Goal: Information Seeking & Learning: Learn about a topic

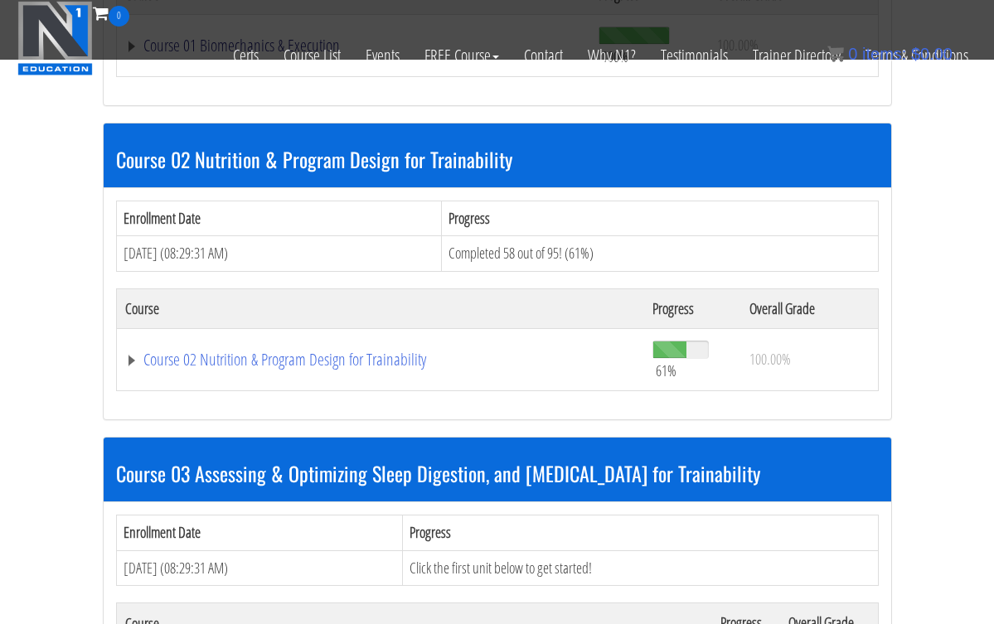
scroll to position [730, 0]
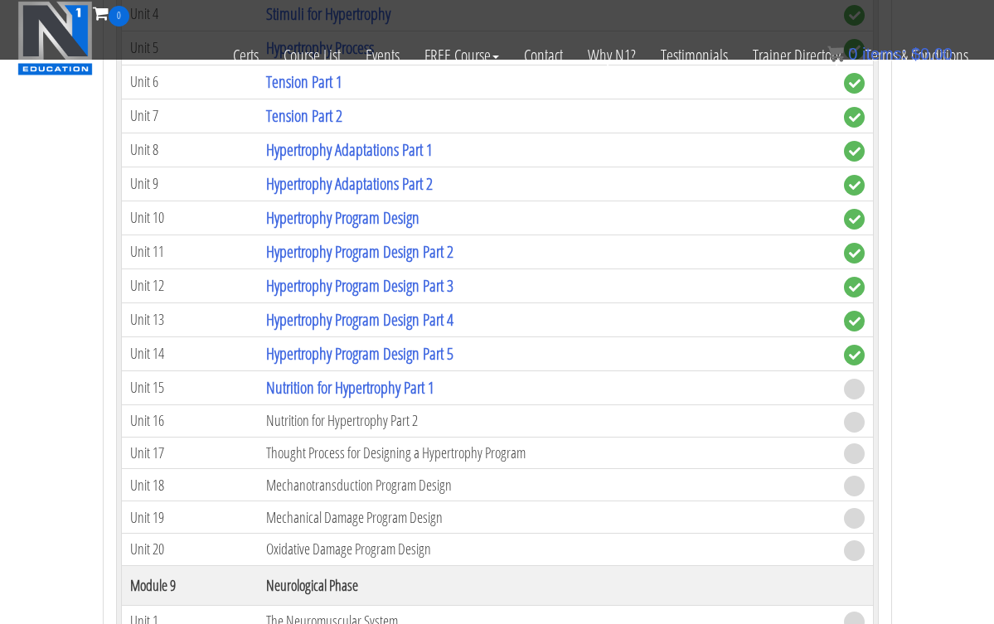
scroll to position [3051, 0]
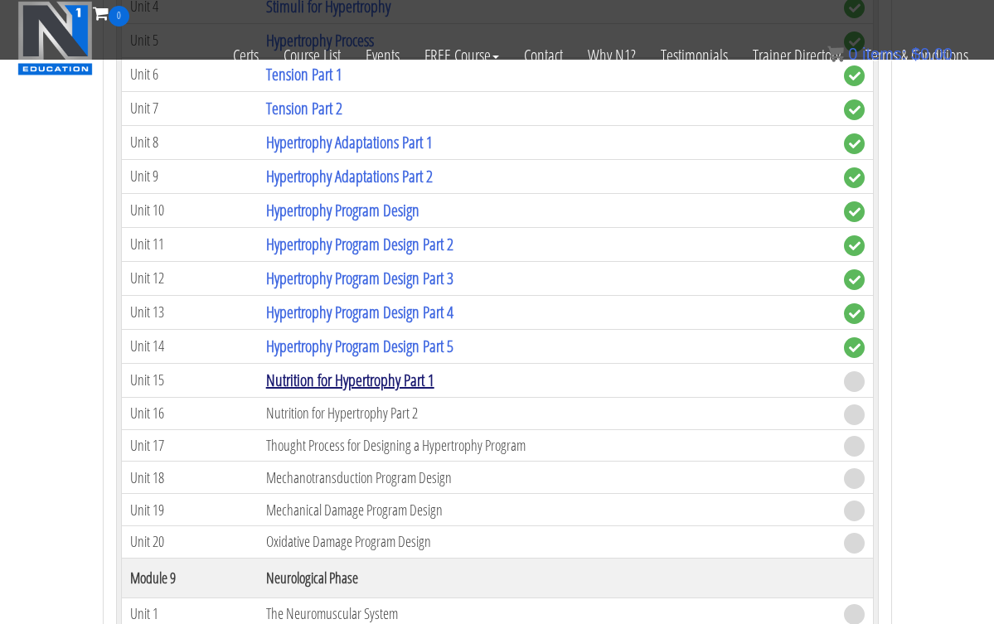
click at [356, 381] on link "Nutrition for Hypertrophy Part 1" at bounding box center [350, 380] width 168 height 22
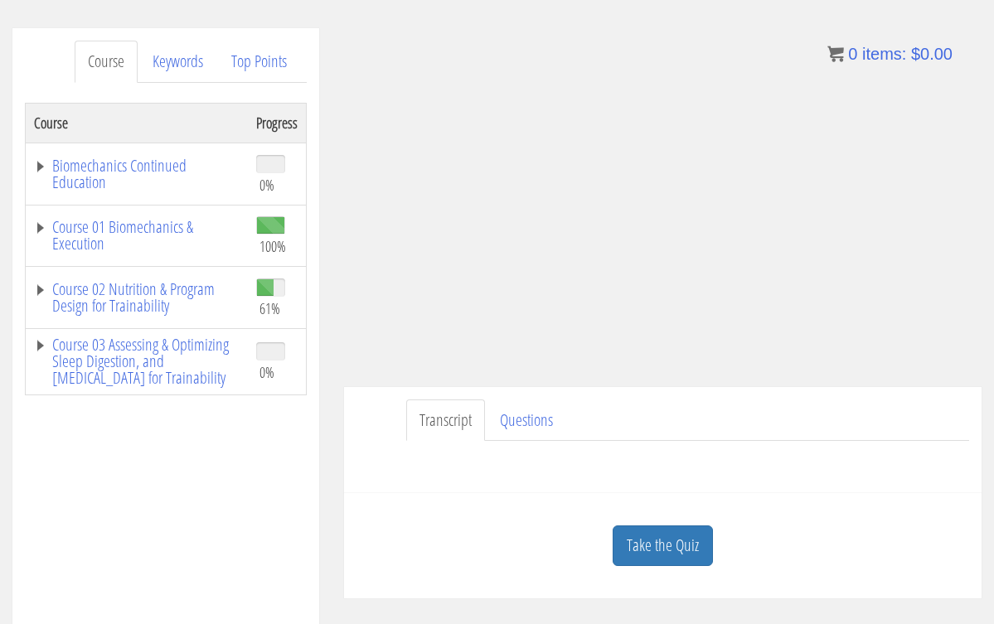
scroll to position [190, 0]
click at [635, 533] on link "Take the Quiz" at bounding box center [663, 545] width 100 height 41
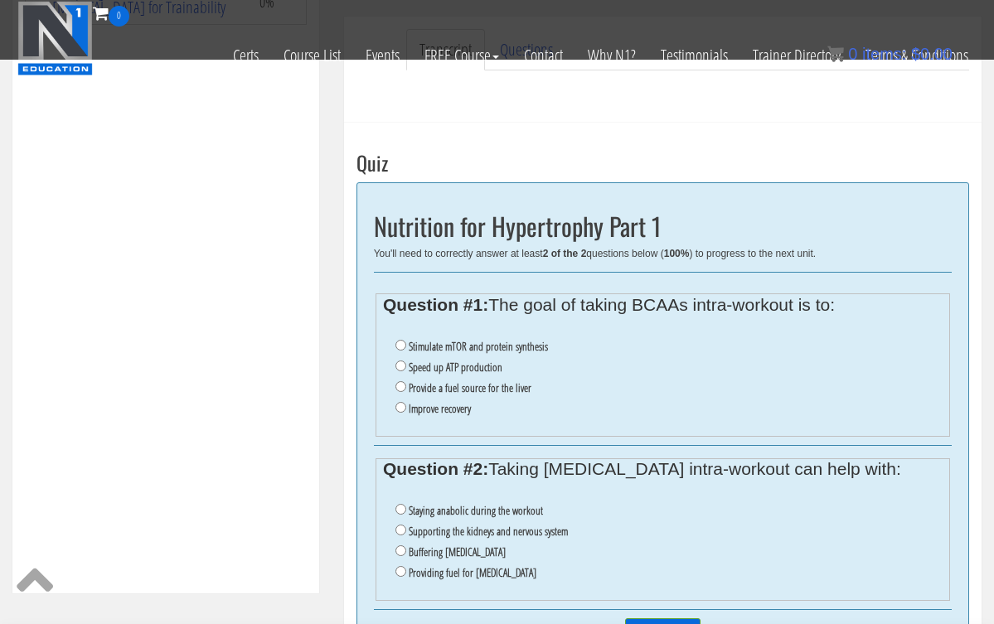
scroll to position [486, 0]
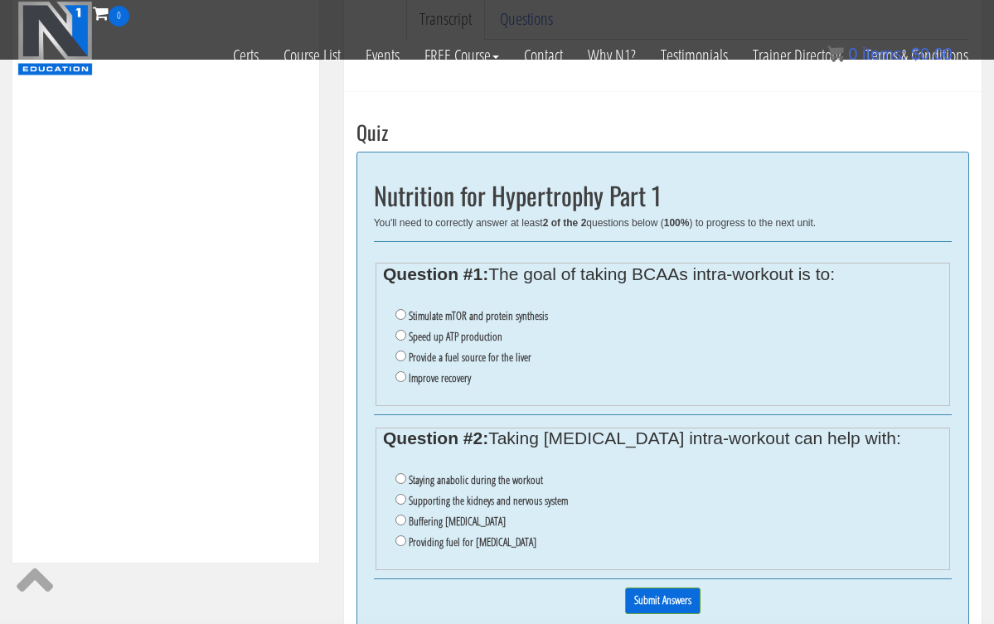
click at [402, 494] on input "Supporting the kidneys and nervous system" at bounding box center [400, 499] width 11 height 11
radio input "true"
click at [402, 494] on input "Supporting the kidneys and nervous system" at bounding box center [400, 499] width 11 height 11
click at [400, 351] on input "Provide a fuel source for the liver" at bounding box center [400, 356] width 11 height 11
radio input "true"
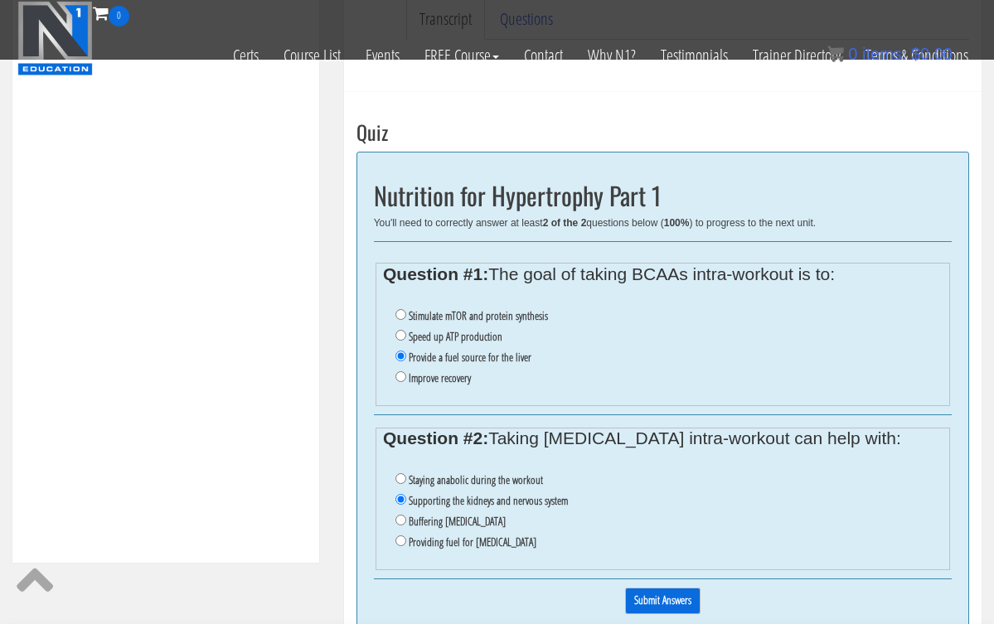
click at [649, 588] on input "Submit Answers" at bounding box center [662, 601] width 75 height 26
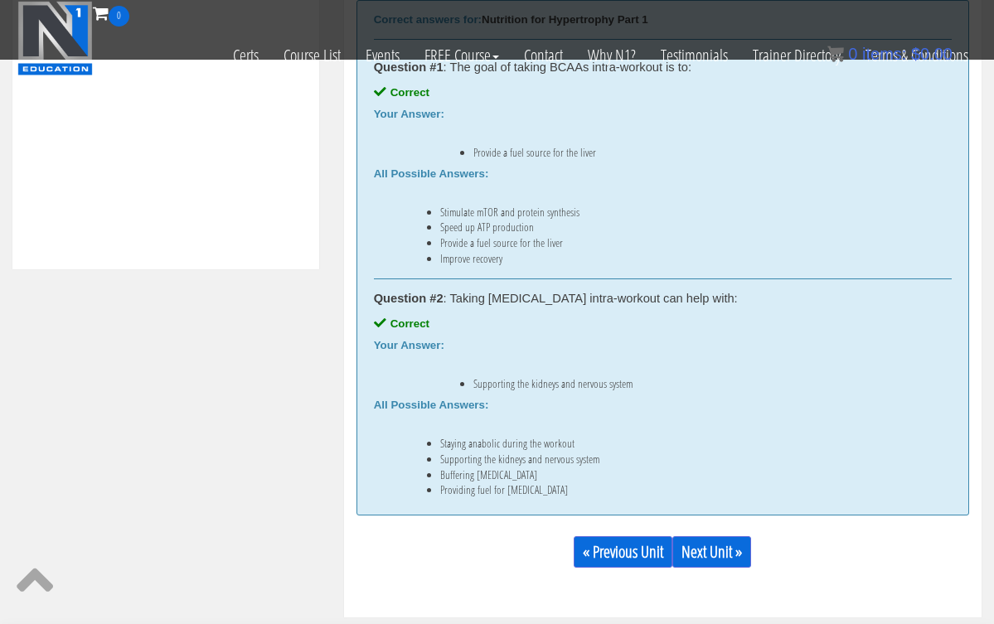
scroll to position [793, 0]
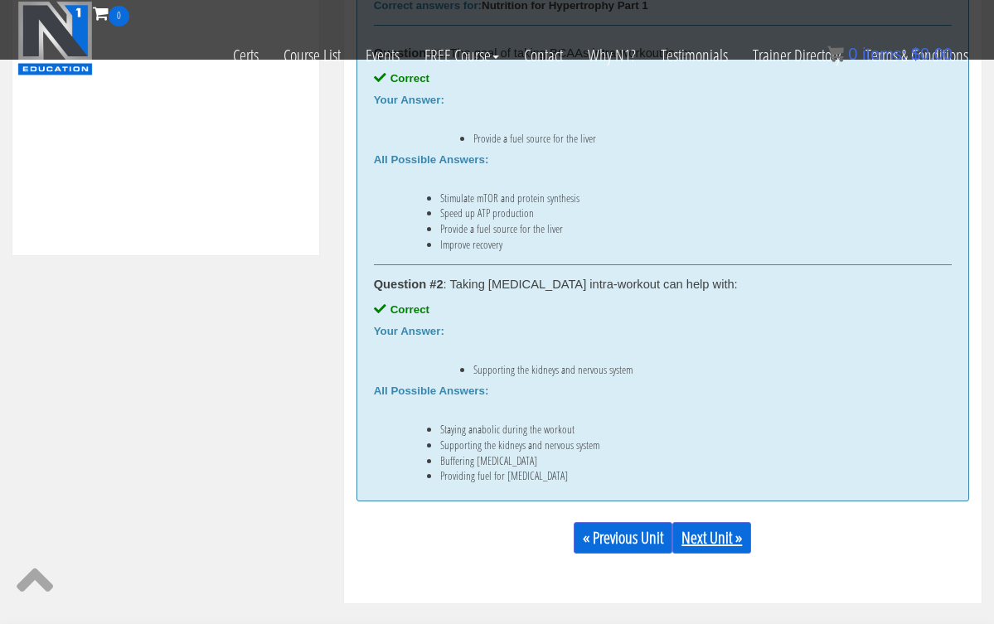
click at [692, 541] on link "Next Unit »" at bounding box center [711, 538] width 79 height 32
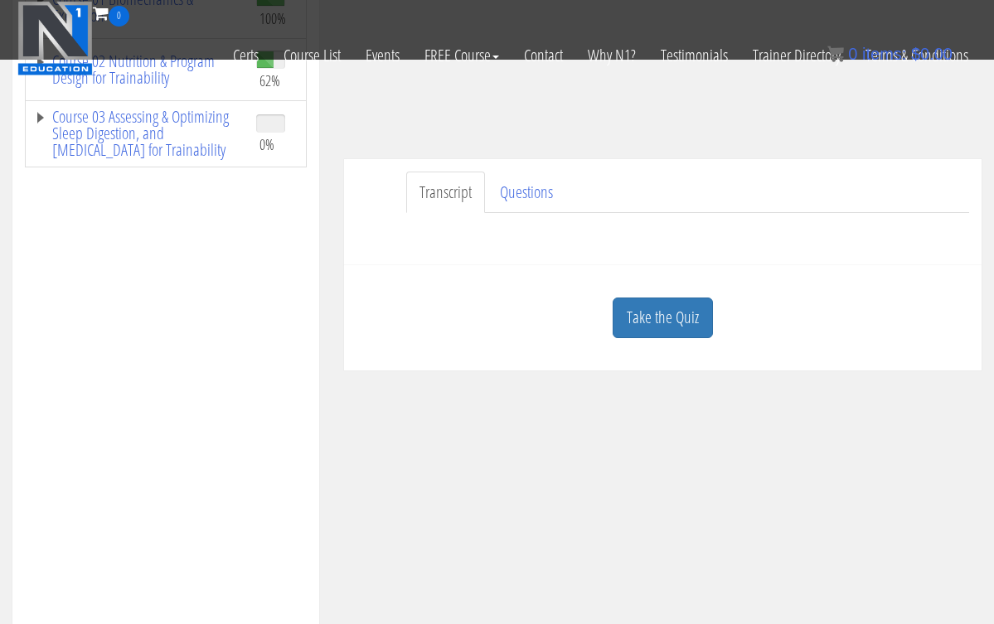
scroll to position [320, 0]
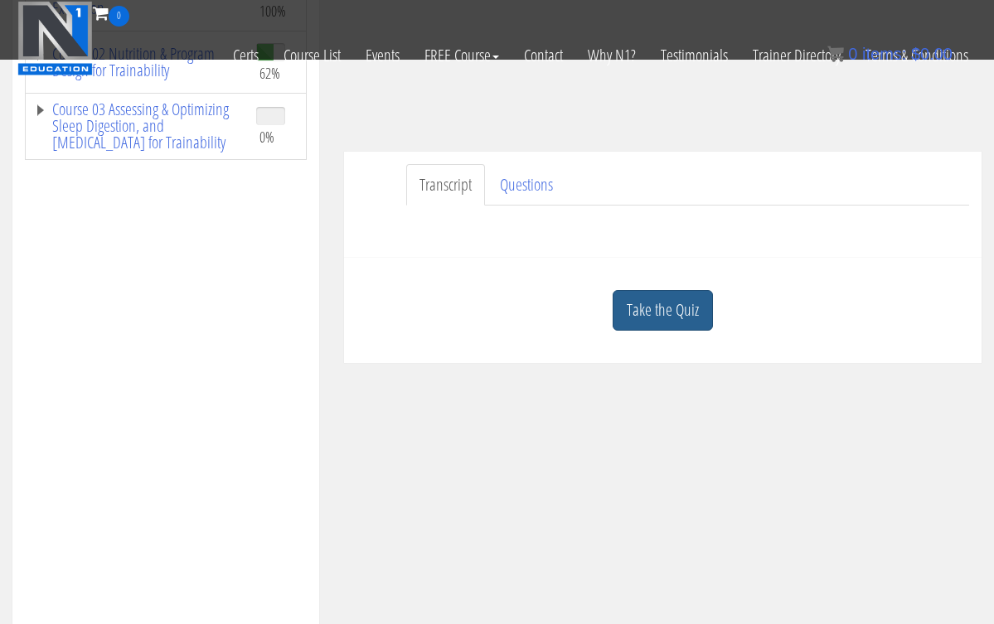
click at [681, 303] on link "Take the Quiz" at bounding box center [663, 310] width 100 height 41
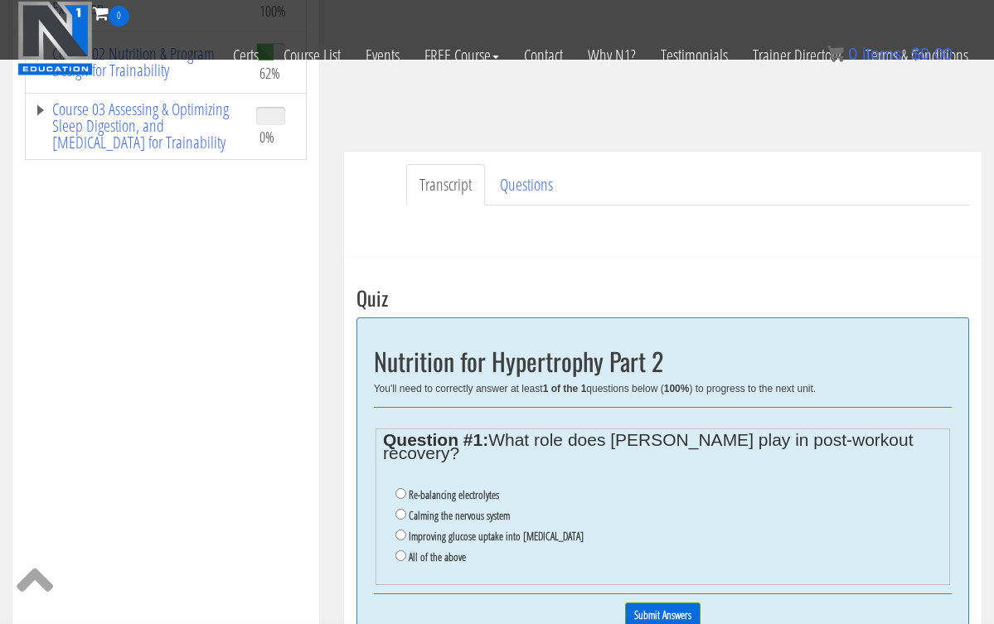
click at [400, 509] on input "Calming the nervous system" at bounding box center [400, 514] width 11 height 11
radio input "true"
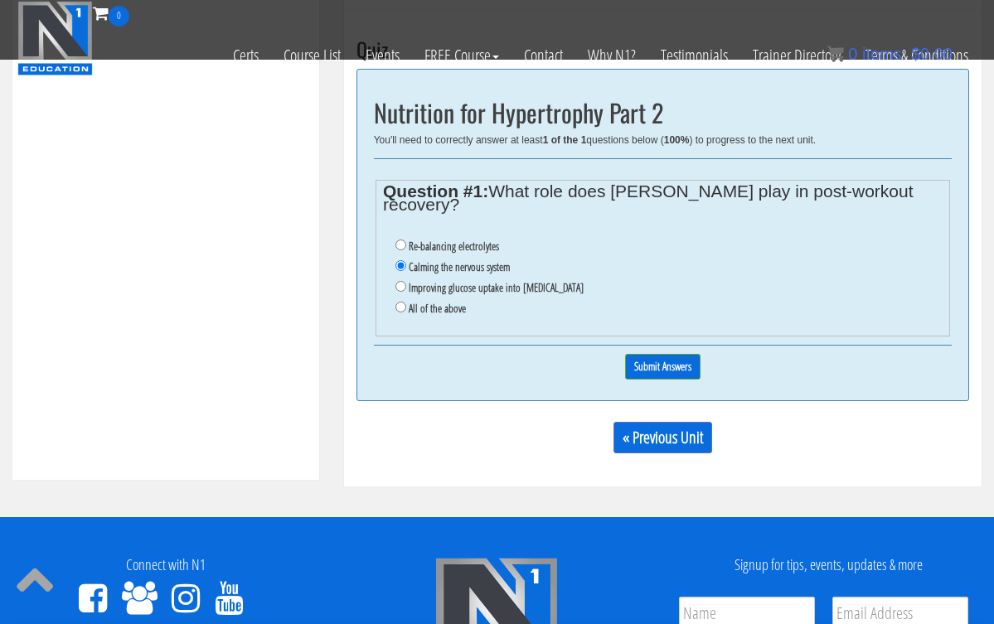
scroll to position [570, 0]
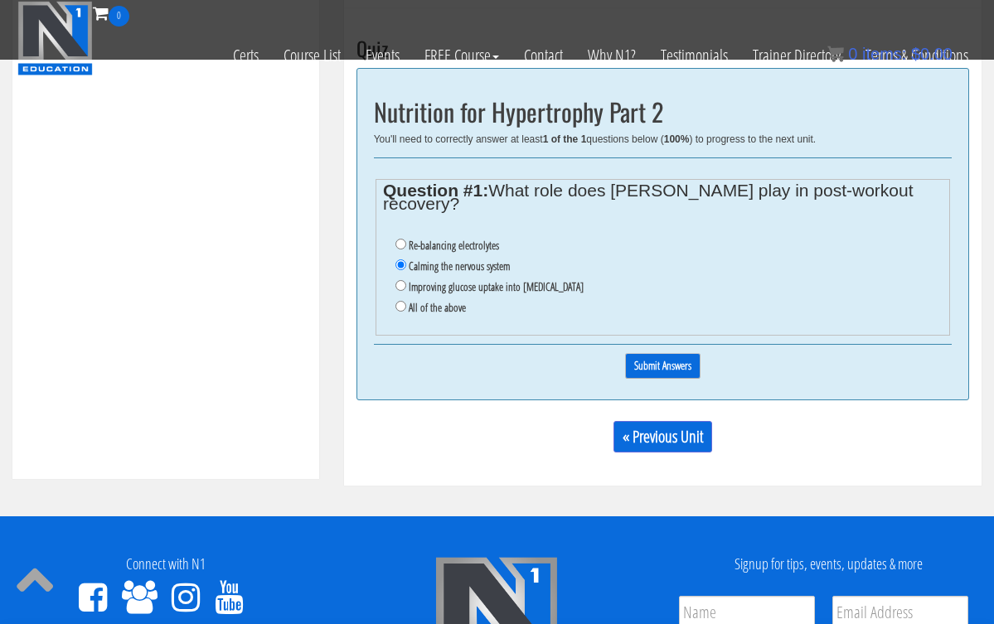
click at [666, 353] on input "Submit Answers" at bounding box center [662, 366] width 75 height 26
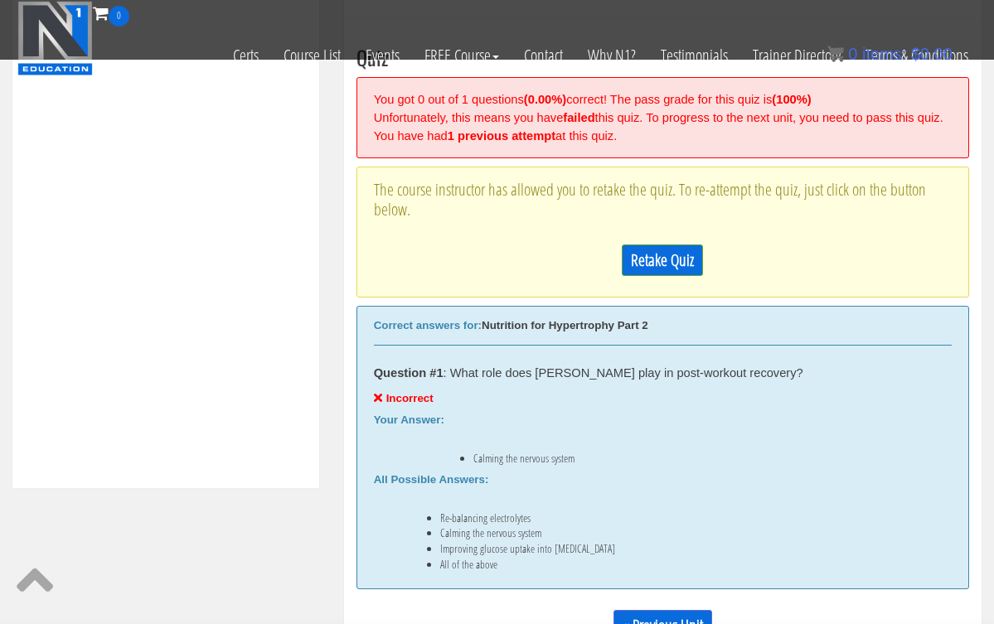
scroll to position [553, 0]
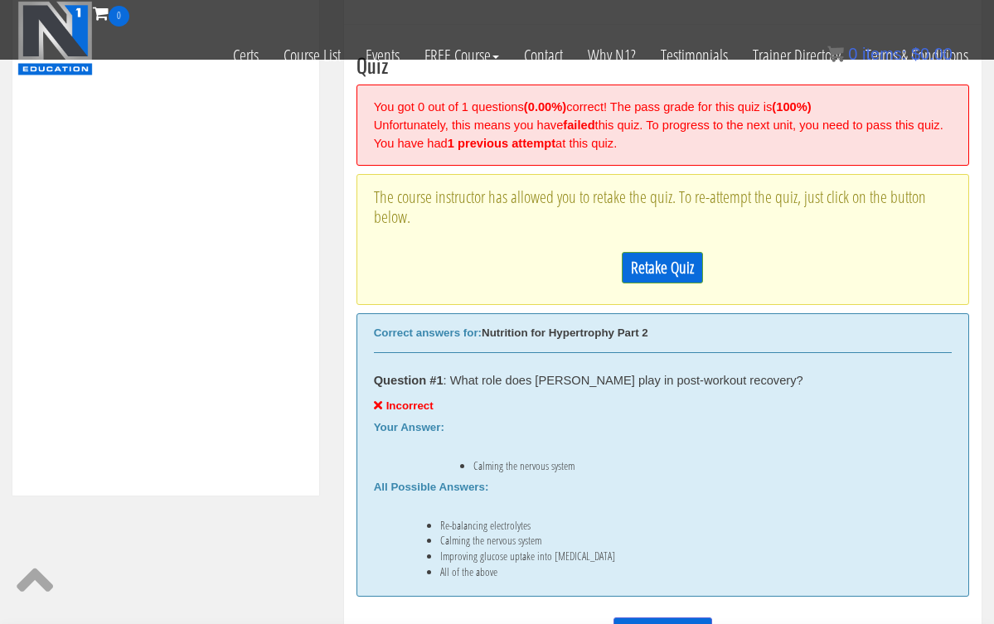
click at [400, 284] on p "Retake Quiz" at bounding box center [663, 268] width 578 height 32
click at [648, 279] on link "Retake Quiz" at bounding box center [662, 268] width 81 height 32
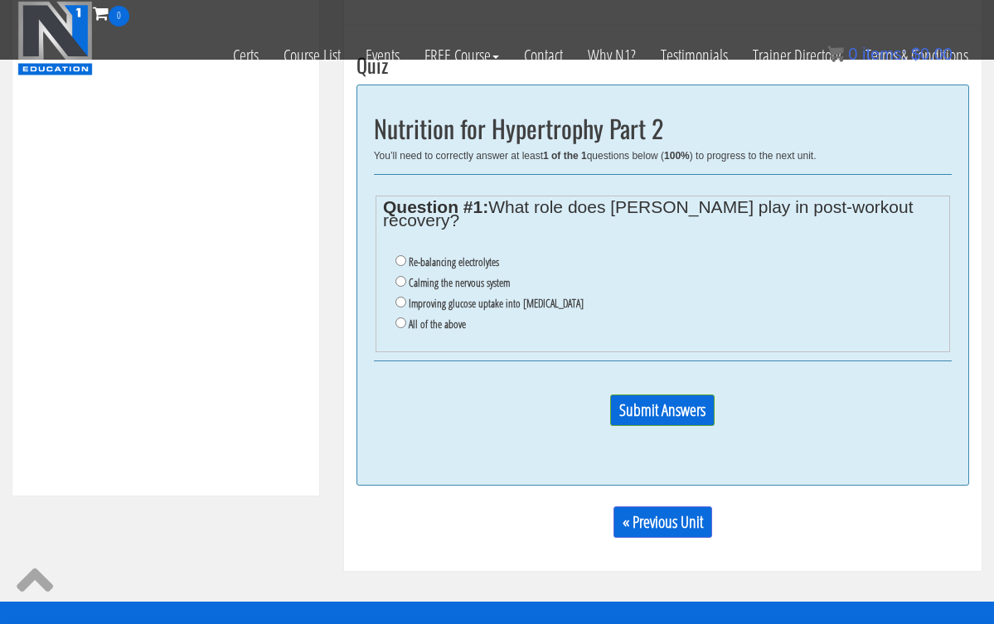
click at [400, 318] on input "All of the above" at bounding box center [400, 323] width 11 height 11
radio input "true"
click at [683, 395] on input "Submit Answers" at bounding box center [662, 411] width 104 height 32
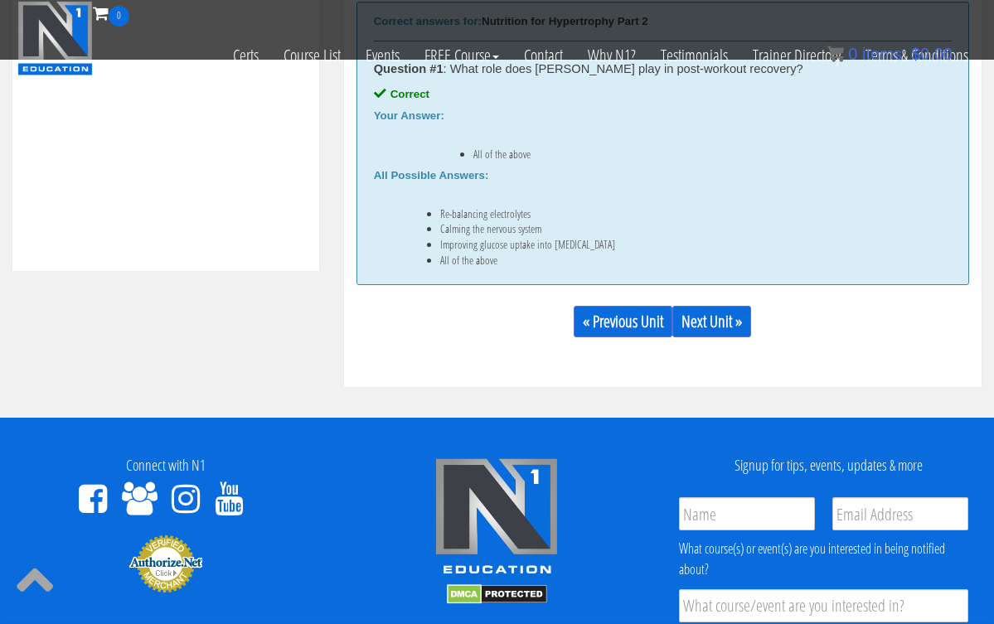
scroll to position [809, 0]
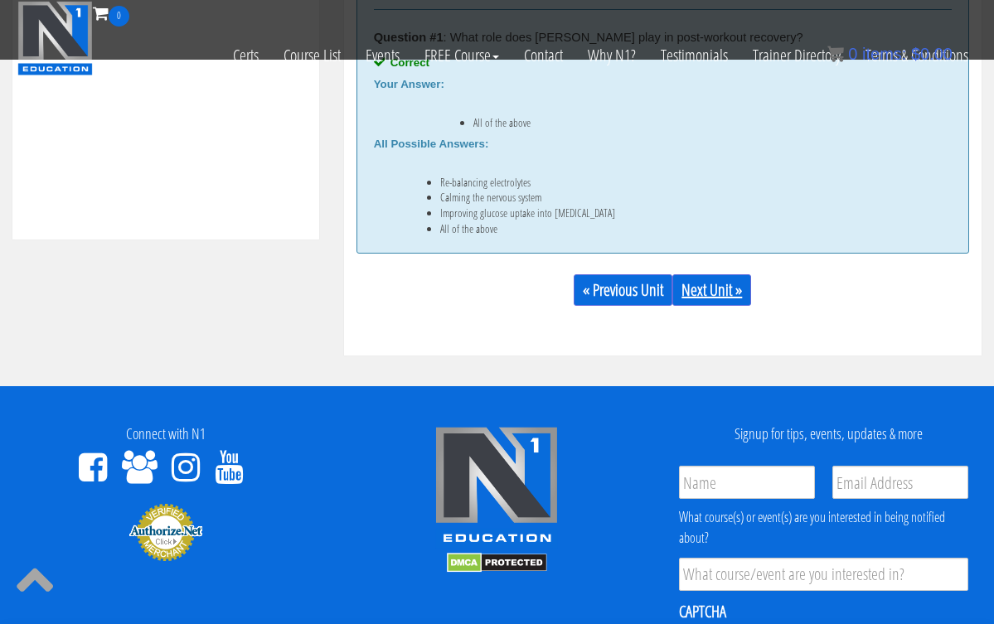
click at [742, 296] on link "Next Unit »" at bounding box center [711, 290] width 79 height 32
